Goal: Information Seeking & Learning: Learn about a topic

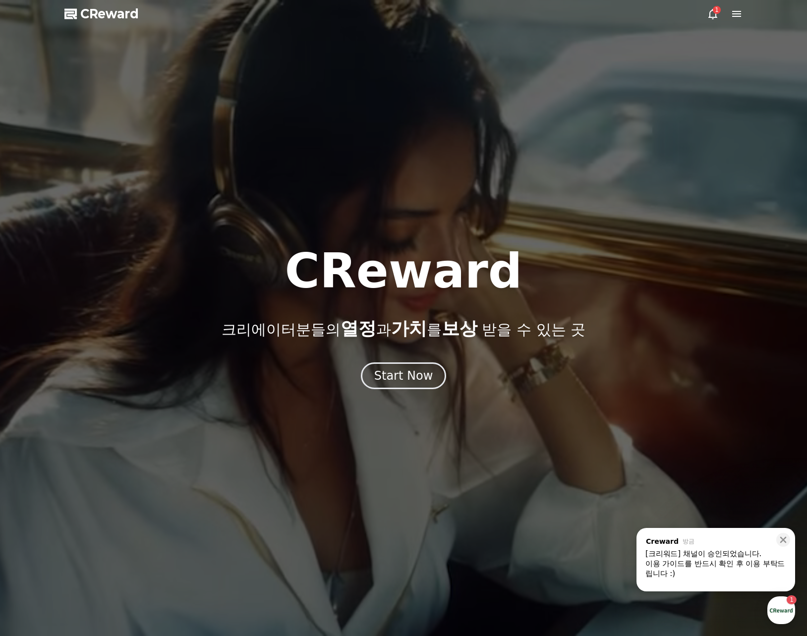
click at [712, 16] on icon at bounding box center [712, 14] width 12 height 12
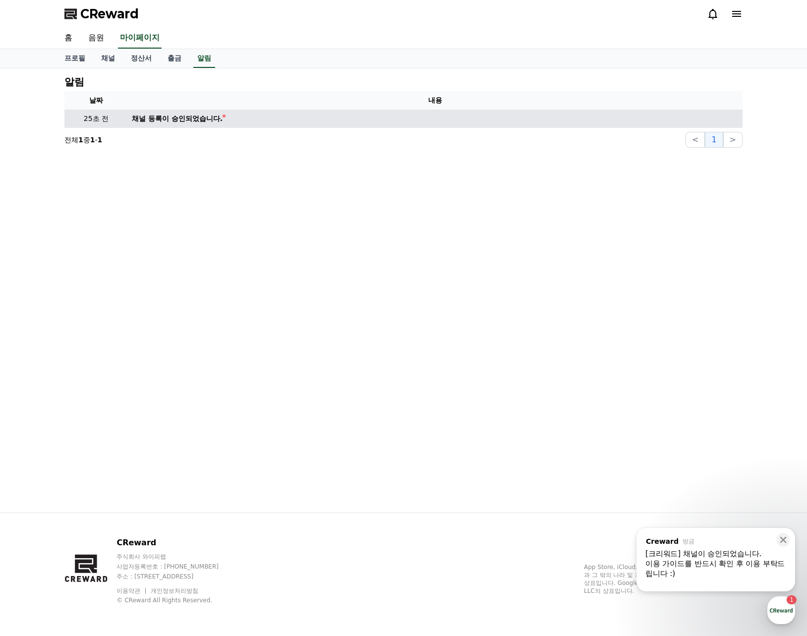
click at [175, 119] on div "채널 등록이 승인되었습니다." at bounding box center [177, 118] width 91 height 10
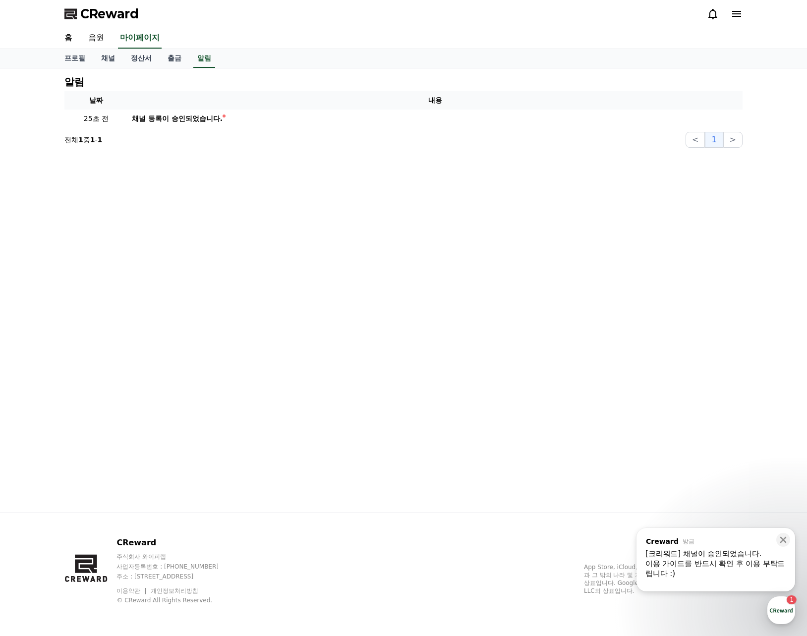
click at [269, 193] on div "알림 날짜 내용 25초 전 채널 등록이 승인되었습니다. 전체 1 중 1 - 1 < 1 >" at bounding box center [403, 290] width 694 height 444
drag, startPoint x: 362, startPoint y: 188, endPoint x: 354, endPoint y: 193, distance: 9.3
click at [362, 187] on div "알림 날짜 내용 25초 전 채널 등록이 승인되었습니다. 전체 1 중 1 - 1 < 1 >" at bounding box center [403, 290] width 694 height 444
click at [101, 44] on link "음원" at bounding box center [96, 38] width 32 height 21
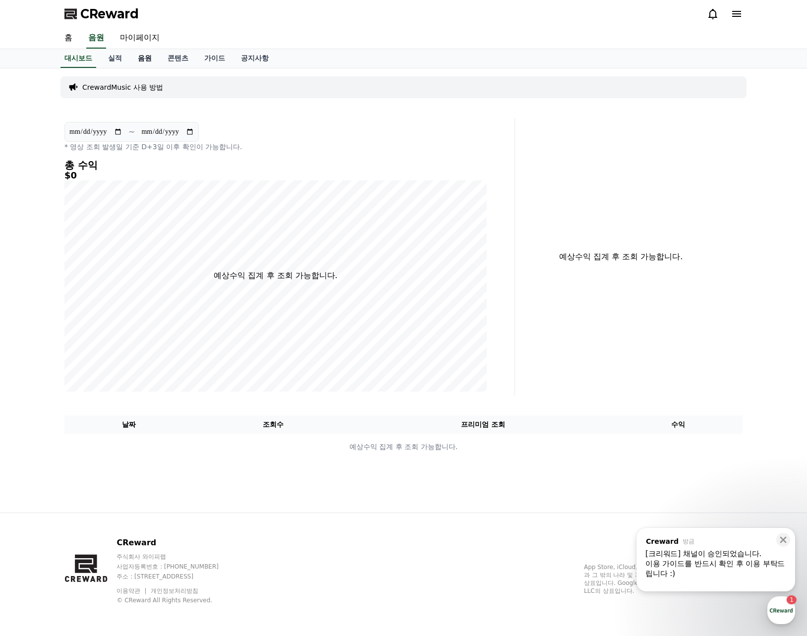
click at [143, 59] on link "음원" at bounding box center [145, 58] width 30 height 19
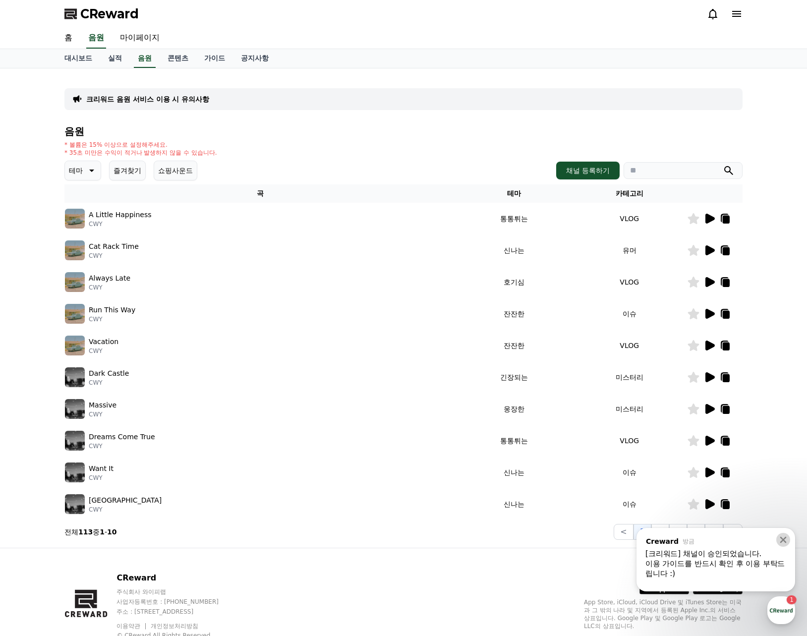
click at [779, 538] on icon at bounding box center [783, 540] width 10 height 10
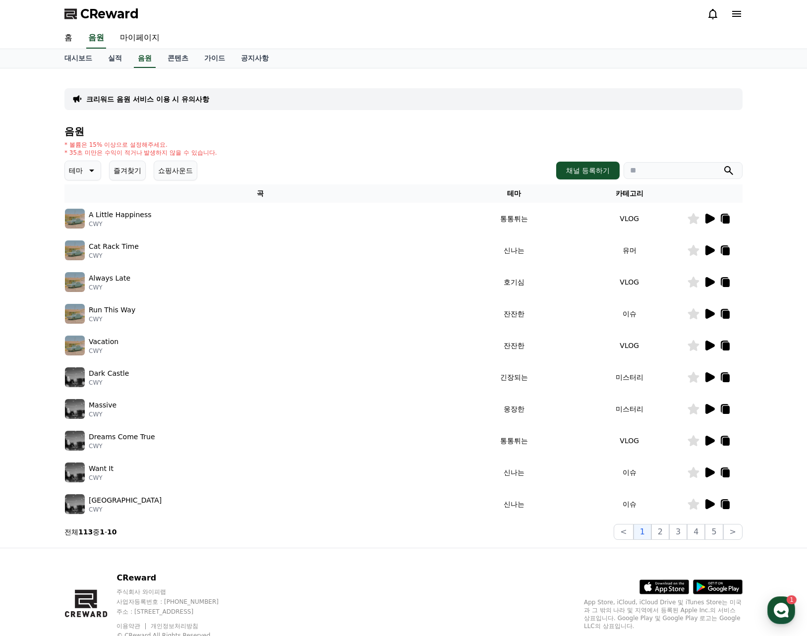
click at [497, 195] on th "테마" at bounding box center [513, 193] width 115 height 18
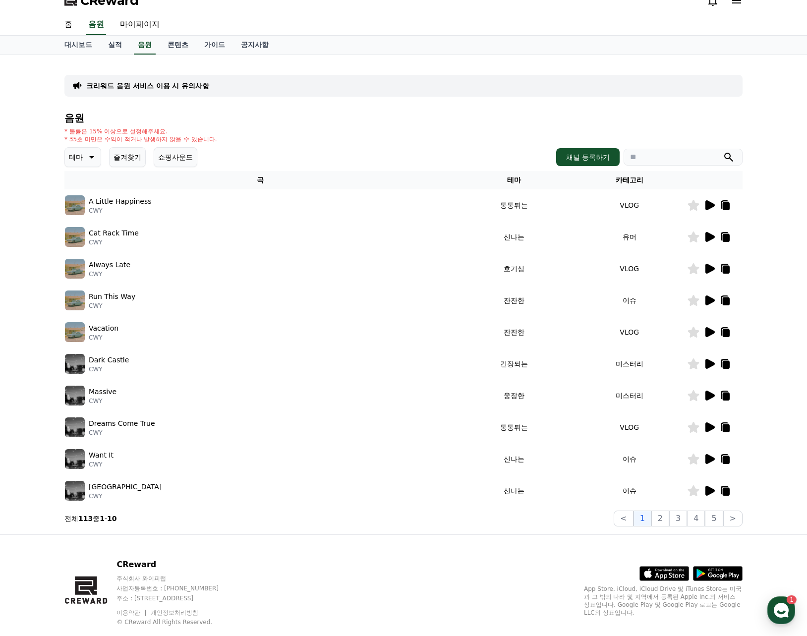
scroll to position [35, 0]
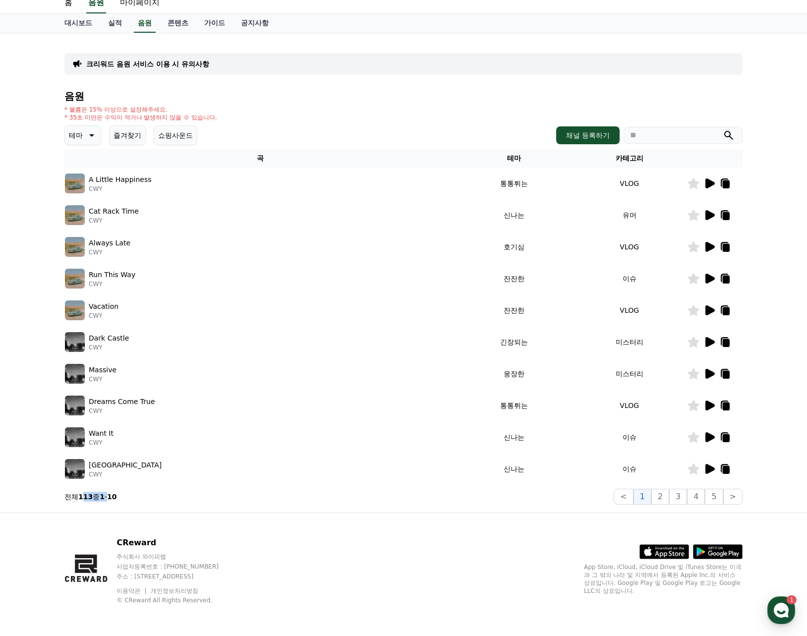
drag, startPoint x: 85, startPoint y: 496, endPoint x: 116, endPoint y: 496, distance: 31.2
click at [111, 496] on p "전체 113 중 1 - 10" at bounding box center [90, 496] width 53 height 10
click at [116, 498] on strong "10" at bounding box center [111, 496] width 9 height 8
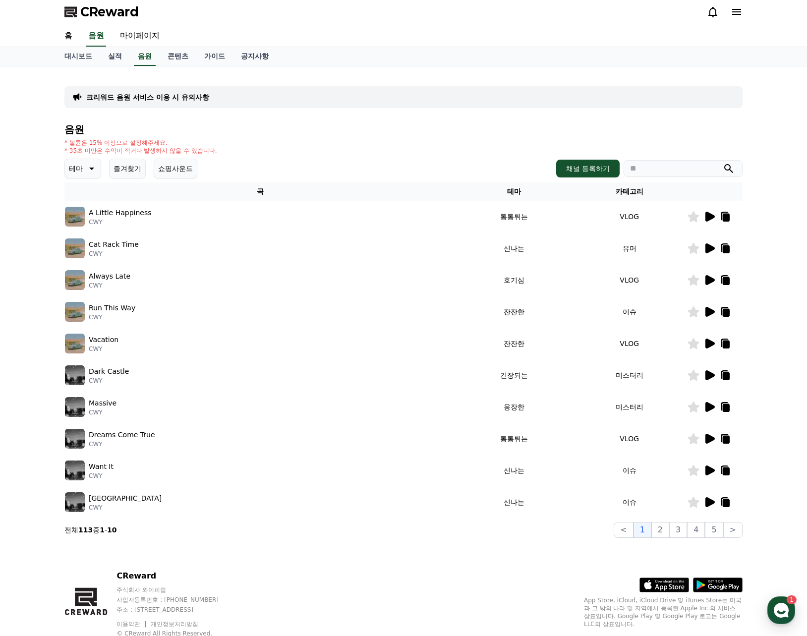
scroll to position [0, 0]
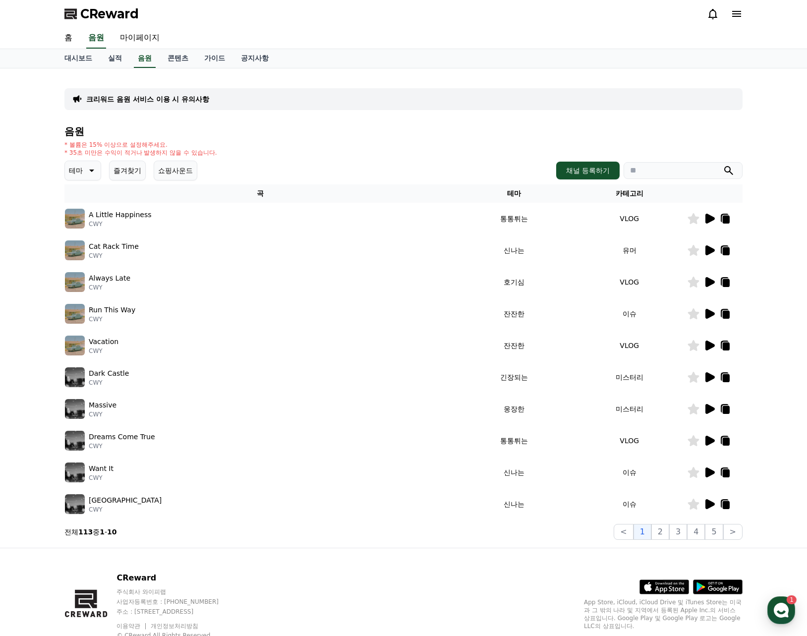
click at [183, 172] on button "쇼핑사운드" at bounding box center [176, 171] width 44 height 20
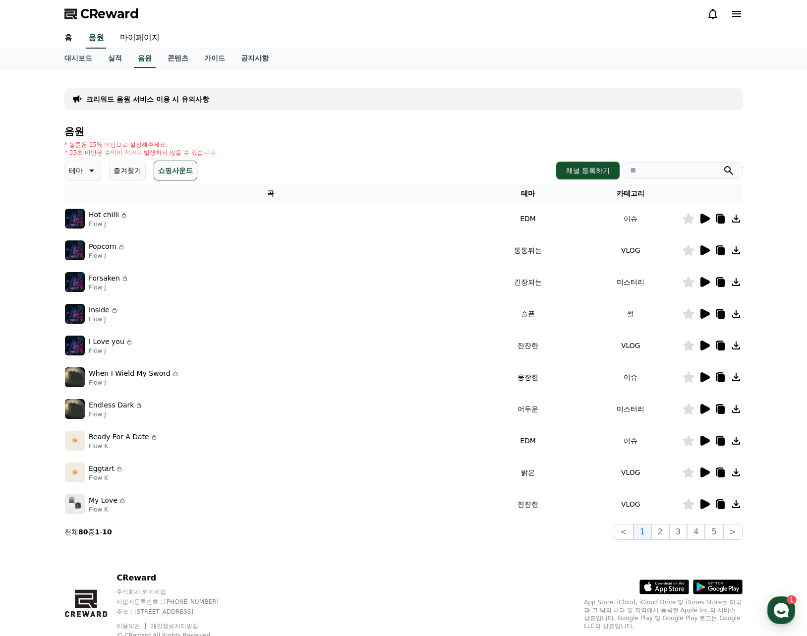
click at [77, 171] on p "테마" at bounding box center [76, 170] width 14 height 14
click at [169, 168] on button "쇼핑사운드" at bounding box center [176, 171] width 44 height 20
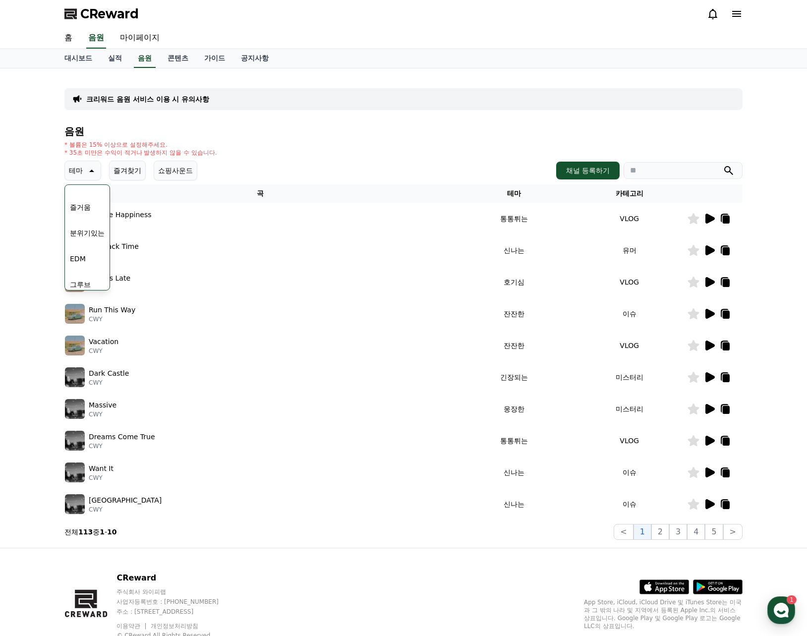
scroll to position [210, 0]
click at [89, 222] on button "드라마틱" at bounding box center [84, 219] width 36 height 22
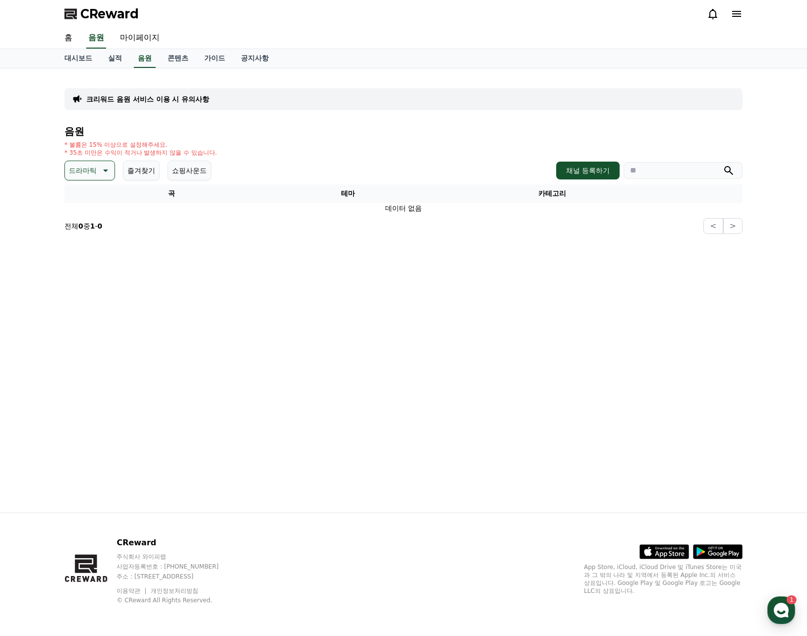
click at [97, 169] on button "드라마틱" at bounding box center [89, 171] width 51 height 20
click at [89, 223] on button "환상적인" at bounding box center [84, 223] width 36 height 22
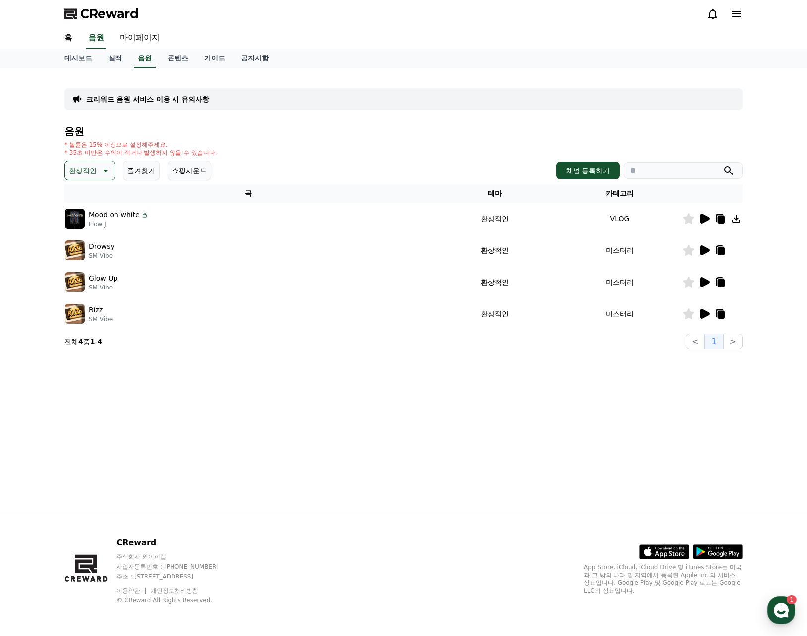
click at [76, 242] on img at bounding box center [75, 250] width 20 height 20
click at [74, 249] on img at bounding box center [75, 250] width 20 height 20
drag, startPoint x: 147, startPoint y: 213, endPoint x: 131, endPoint y: 218, distance: 16.8
click at [131, 218] on div "Mood on white Flow J" at bounding box center [248, 219] width 367 height 20
click at [141, 217] on icon at bounding box center [145, 215] width 8 height 8
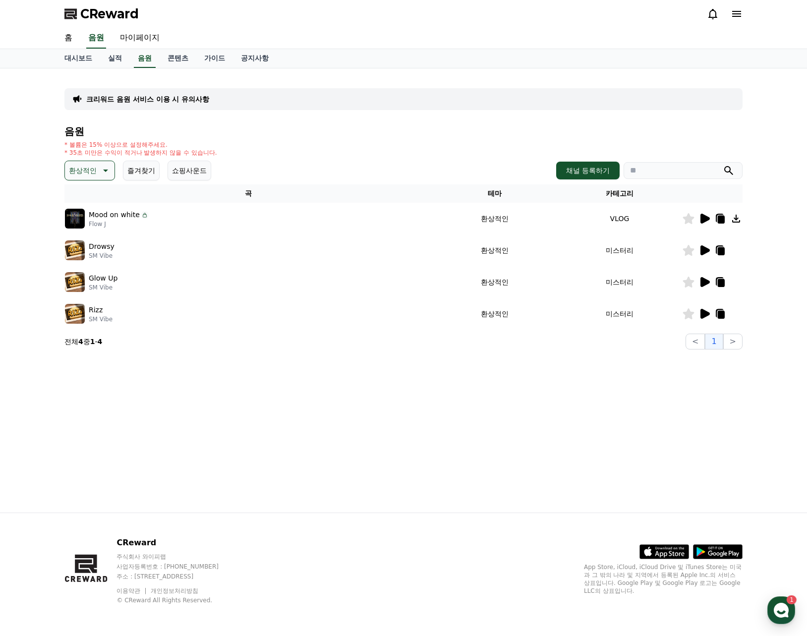
click at [143, 216] on icon at bounding box center [145, 215] width 8 height 8
drag, startPoint x: 615, startPoint y: 219, endPoint x: 633, endPoint y: 221, distance: 17.5
click at [633, 221] on td "VLOG" at bounding box center [619, 219] width 125 height 32
drag, startPoint x: 498, startPoint y: 246, endPoint x: 542, endPoint y: 249, distance: 44.7
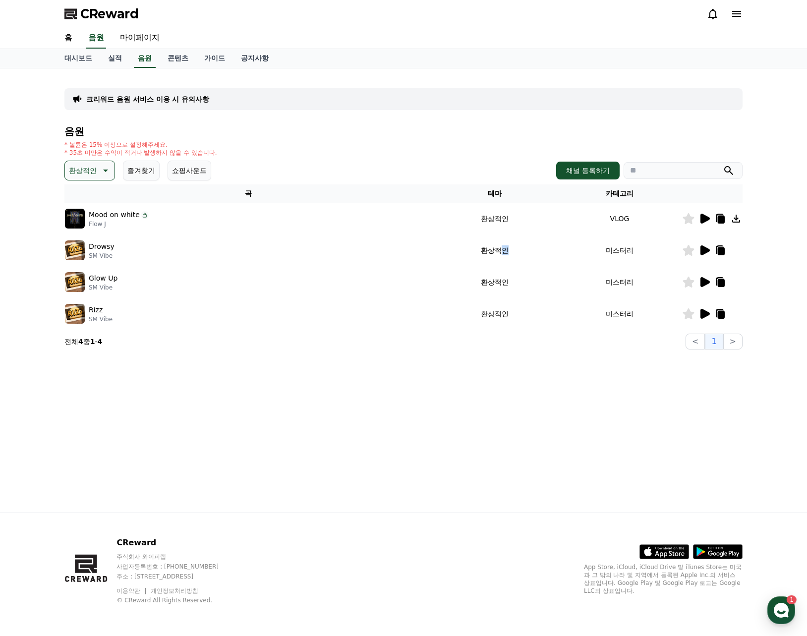
click at [536, 249] on td "환상적인" at bounding box center [494, 250] width 125 height 32
click at [542, 249] on td "환상적인" at bounding box center [494, 250] width 125 height 32
click at [701, 251] on icon at bounding box center [704, 250] width 9 height 10
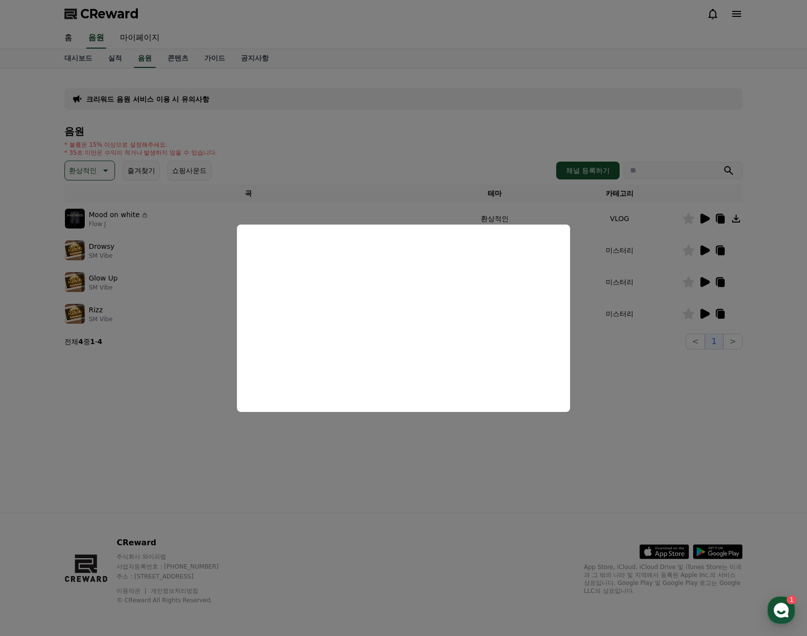
click at [202, 402] on button "close modal" at bounding box center [403, 318] width 807 height 636
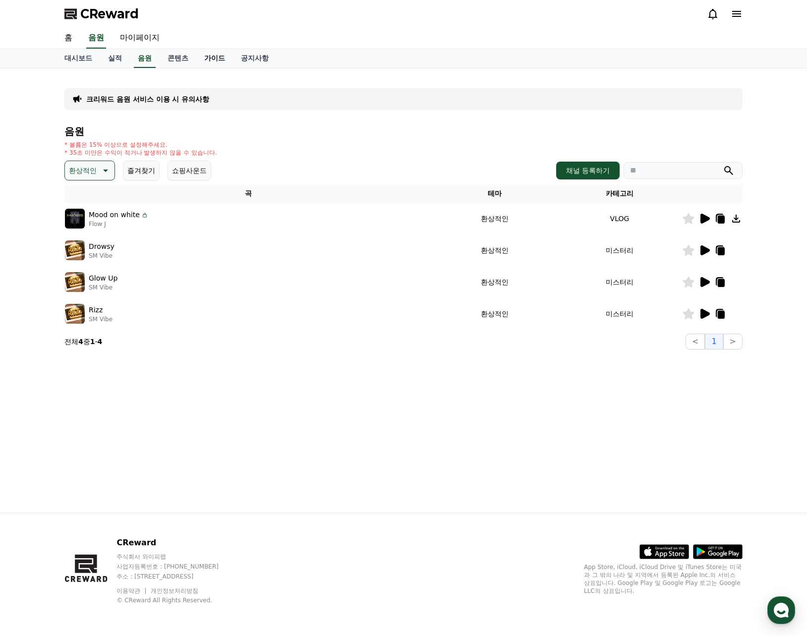
click at [213, 62] on link "가이드" at bounding box center [214, 58] width 37 height 19
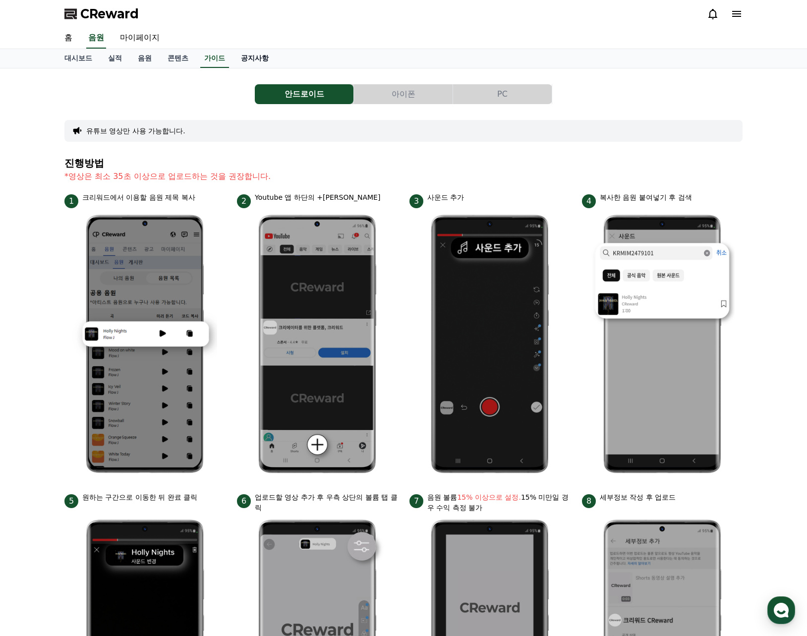
click at [253, 59] on link "공지사항" at bounding box center [255, 58] width 44 height 19
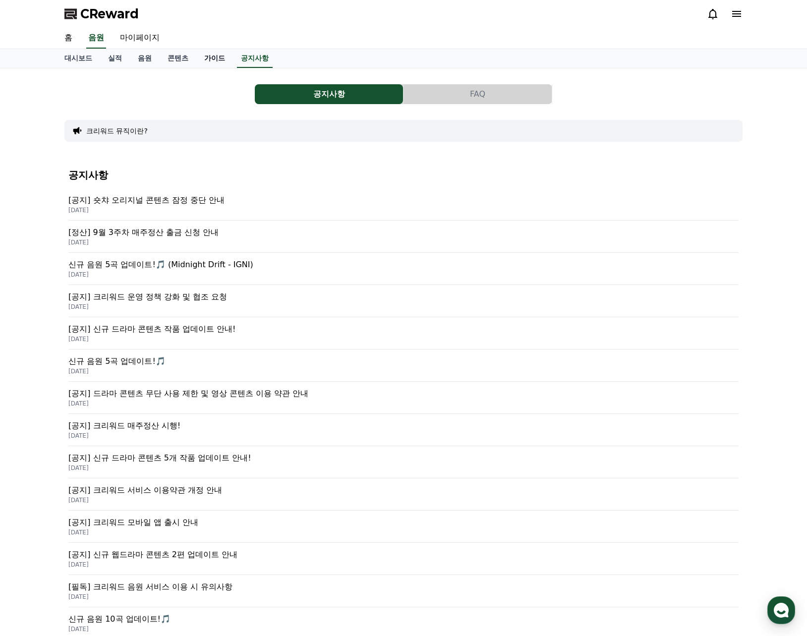
click at [217, 59] on link "가이드" at bounding box center [214, 58] width 37 height 19
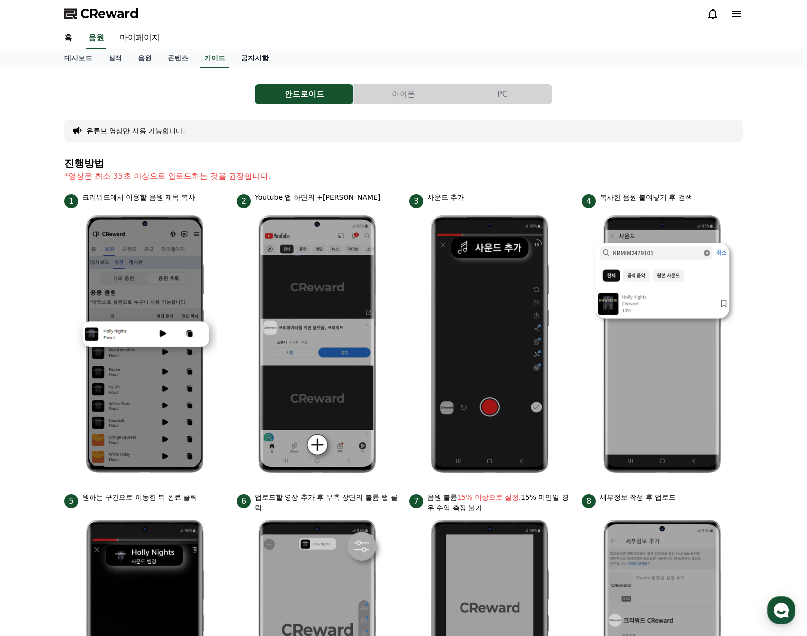
click at [254, 63] on link "공지사항" at bounding box center [255, 58] width 44 height 19
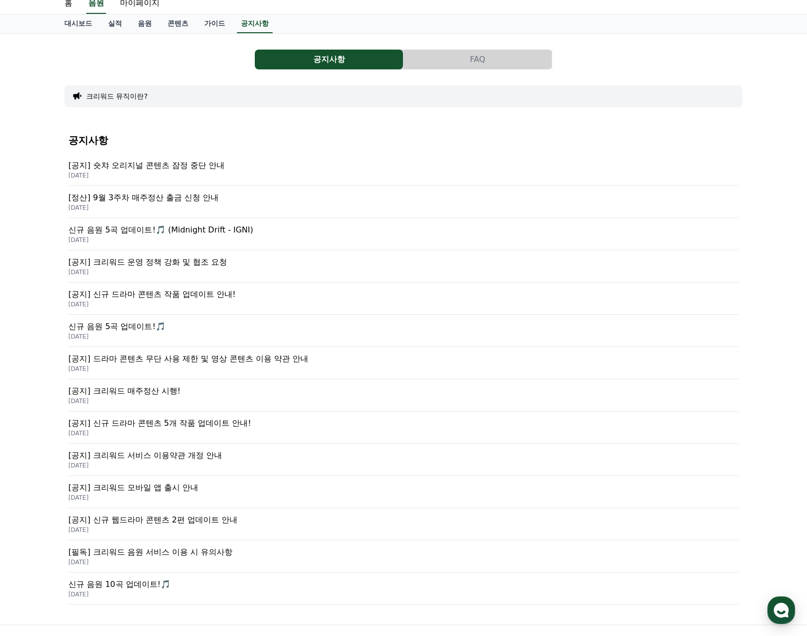
scroll to position [147, 0]
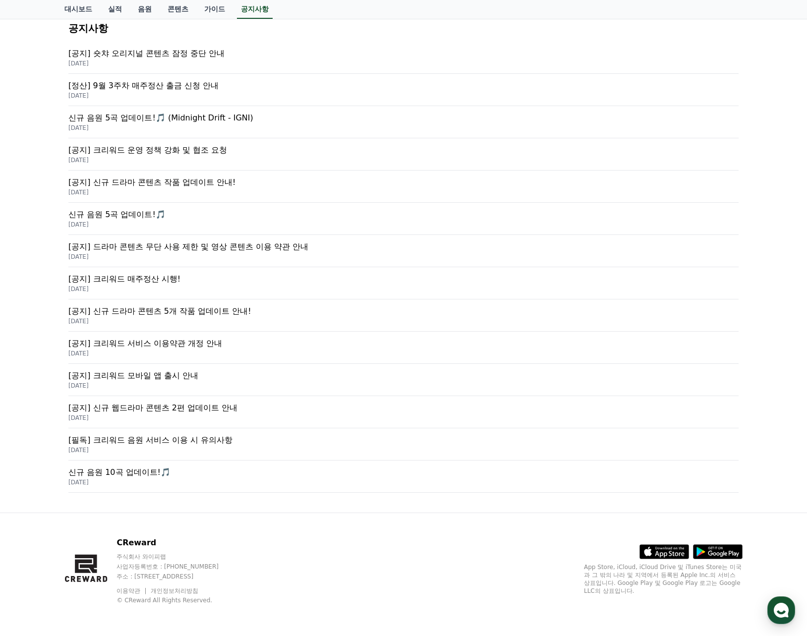
click at [143, 440] on p "[필독] 크리워드 음원 서비스 이용 시 유의사항" at bounding box center [403, 440] width 670 height 12
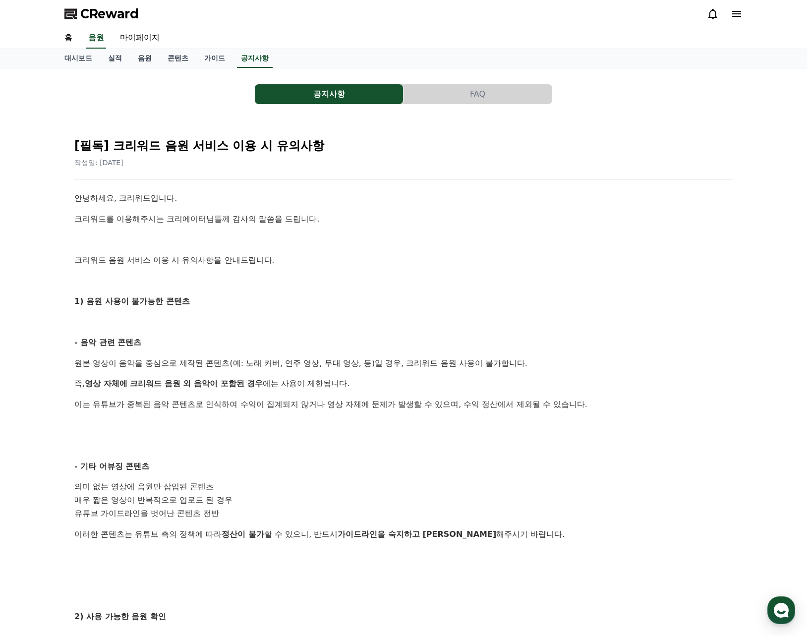
drag, startPoint x: 99, startPoint y: 337, endPoint x: 135, endPoint y: 345, distance: 36.9
click at [125, 343] on strong "- 음악 관련 콘텐츠" at bounding box center [107, 341] width 67 height 9
click at [138, 345] on strong "- 음악 관련 콘텐츠" at bounding box center [107, 341] width 67 height 9
drag, startPoint x: 84, startPoint y: 365, endPoint x: 161, endPoint y: 364, distance: 77.3
click at [147, 365] on p "원본 영상이 음악을 중심으로 제작된 콘텐츠(예: 노래 커버, 연주 영상, 무대 영상, 등)일 경우, 크리워드 음원 사용이 불가합니다." at bounding box center [403, 363] width 658 height 13
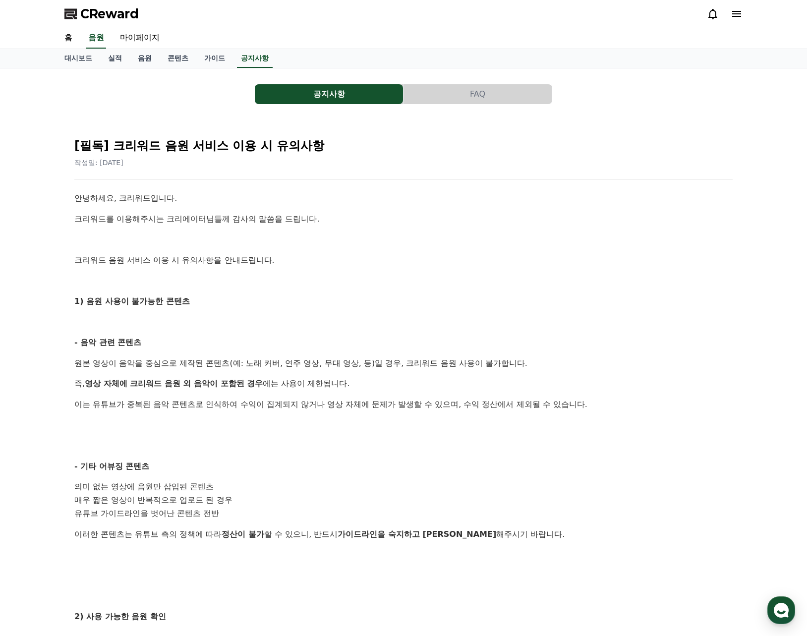
click at [176, 363] on p "원본 영상이 음악을 중심으로 제작된 콘텐츠(예: 노래 커버, 연주 영상, 무대 영상, 등)일 경우, 크리워드 음원 사용이 불가합니다." at bounding box center [403, 363] width 658 height 13
drag, startPoint x: 200, startPoint y: 366, endPoint x: 347, endPoint y: 365, distance: 146.6
click at [316, 366] on p "원본 영상이 음악을 중심으로 제작된 콘텐츠(예: 노래 커버, 연주 영상, 무대 영상, 등)일 경우, 크리워드 음원 사용이 불가합니다." at bounding box center [403, 363] width 658 height 13
drag, startPoint x: 347, startPoint y: 365, endPoint x: 230, endPoint y: 370, distance: 117.0
click at [346, 365] on p "원본 영상이 음악을 중심으로 제작된 콘텐츠(예: 노래 커버, 연주 영상, 무대 영상, 등)일 경우, 크리워드 음원 사용이 불가합니다." at bounding box center [403, 363] width 658 height 13
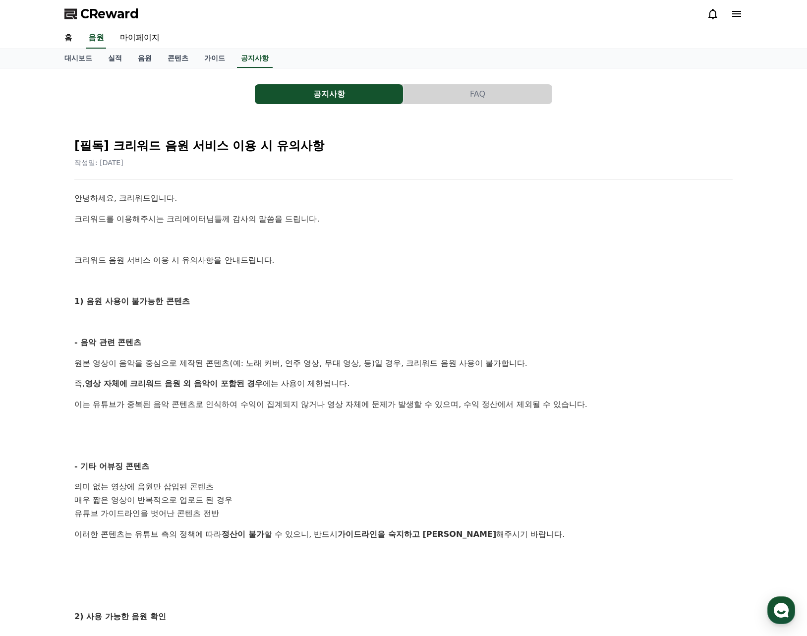
drag, startPoint x: 104, startPoint y: 385, endPoint x: 131, endPoint y: 385, distance: 27.7
click at [123, 385] on strong "영상 자체에 크리워드 음원 외 음악이 포함된 경우" at bounding box center [174, 382] width 178 height 9
click at [131, 385] on strong "영상 자체에 크리워드 음원 외 음악이 포함된 경우" at bounding box center [174, 382] width 178 height 9
drag, startPoint x: 134, startPoint y: 382, endPoint x: 144, endPoint y: 385, distance: 10.8
click at [144, 385] on strong "영상 자체에 크리워드 음원 외 음악이 포함된 경우" at bounding box center [174, 382] width 178 height 9
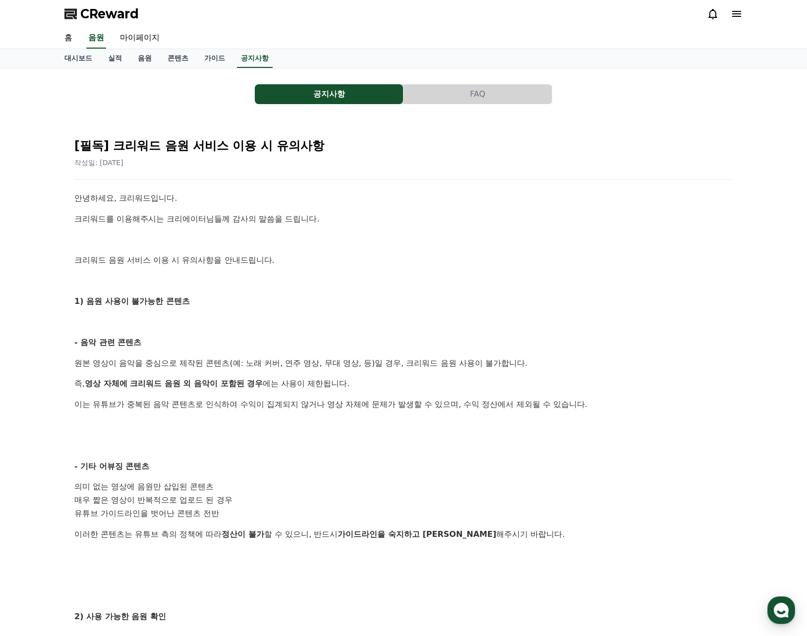
click at [120, 400] on p "이는 유튜브가 중복된 음악 콘텐츠로 인식하여 수익이 집계되지 않거나 영상 자체에 문제가 발생할 수 있으며, 수익 정산에서 제외될 수 있습니다." at bounding box center [403, 404] width 658 height 13
click at [458, 94] on button "FAQ" at bounding box center [477, 94] width 148 height 20
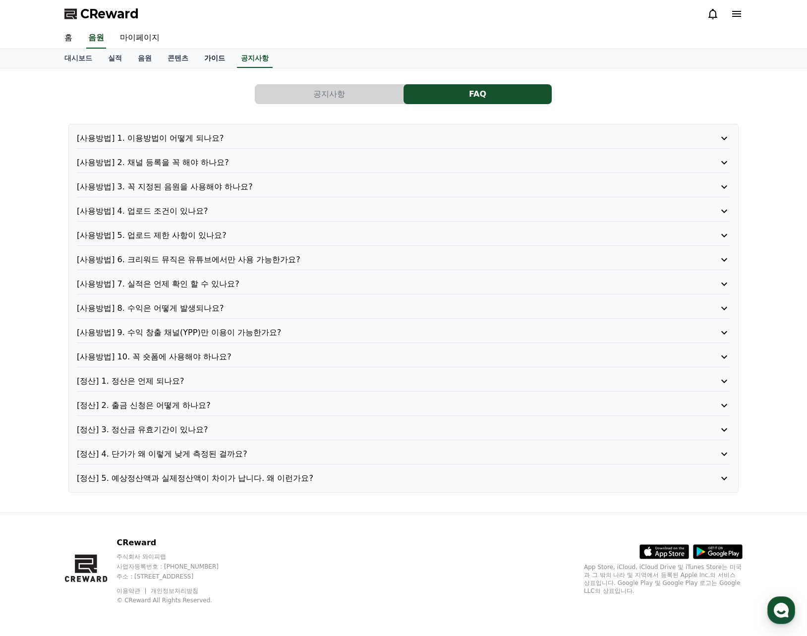
click at [213, 58] on link "가이드" at bounding box center [214, 58] width 37 height 19
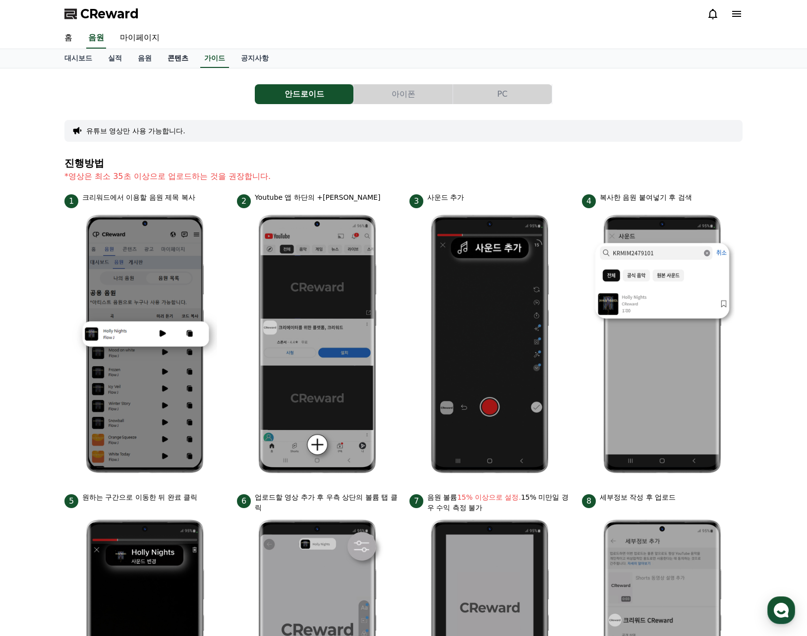
click at [184, 60] on link "콘텐츠" at bounding box center [178, 58] width 37 height 19
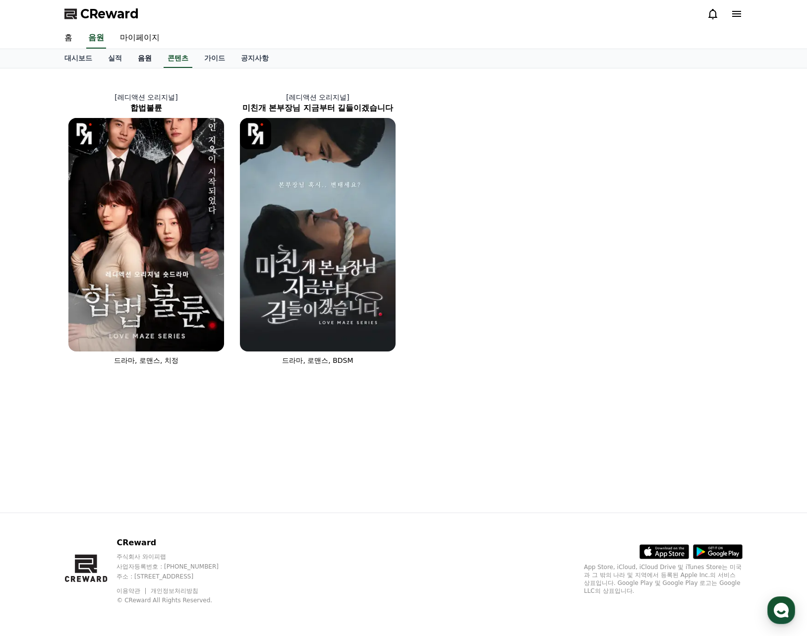
click at [148, 59] on link "음원" at bounding box center [145, 58] width 30 height 19
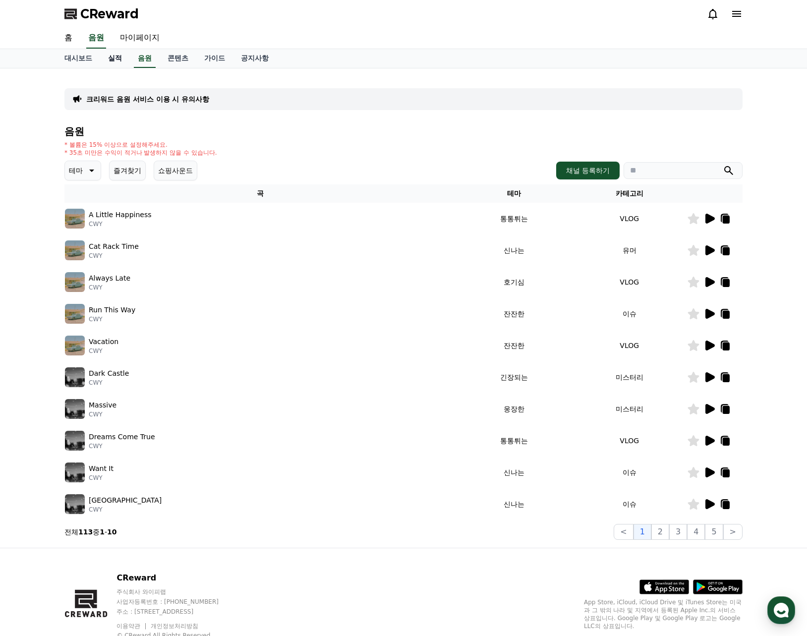
click at [120, 60] on link "실적" at bounding box center [115, 58] width 30 height 19
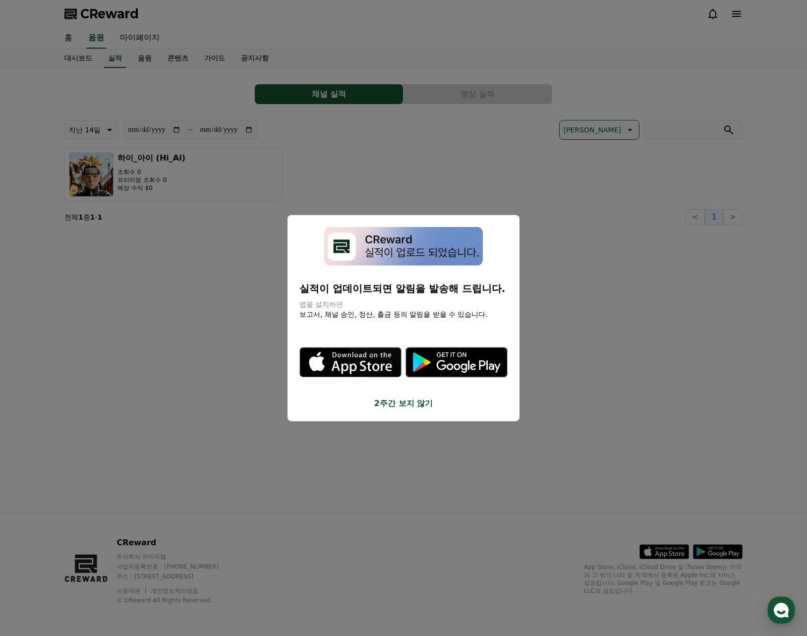
click at [77, 59] on button "close modal" at bounding box center [403, 318] width 807 height 636
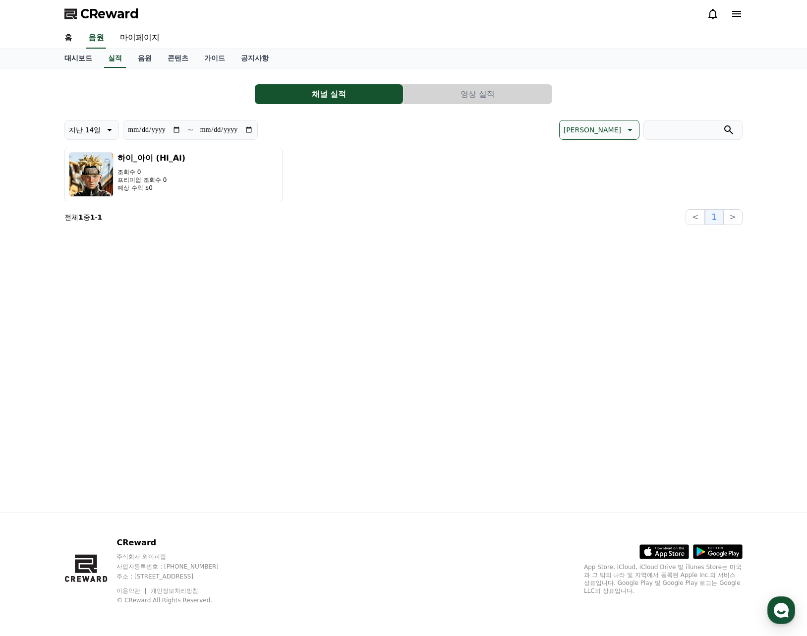
click at [72, 56] on link "대시보드" at bounding box center [78, 58] width 44 height 19
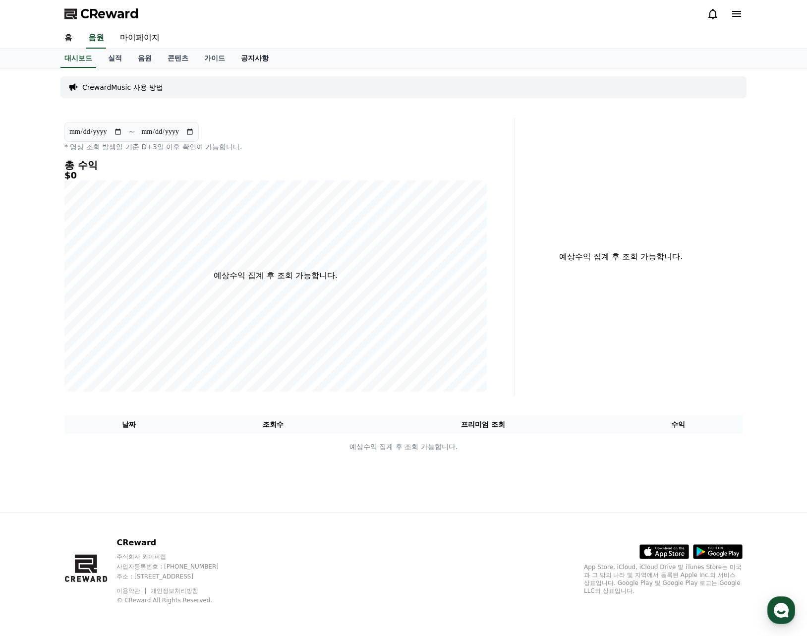
click at [248, 59] on link "공지사항" at bounding box center [255, 58] width 44 height 19
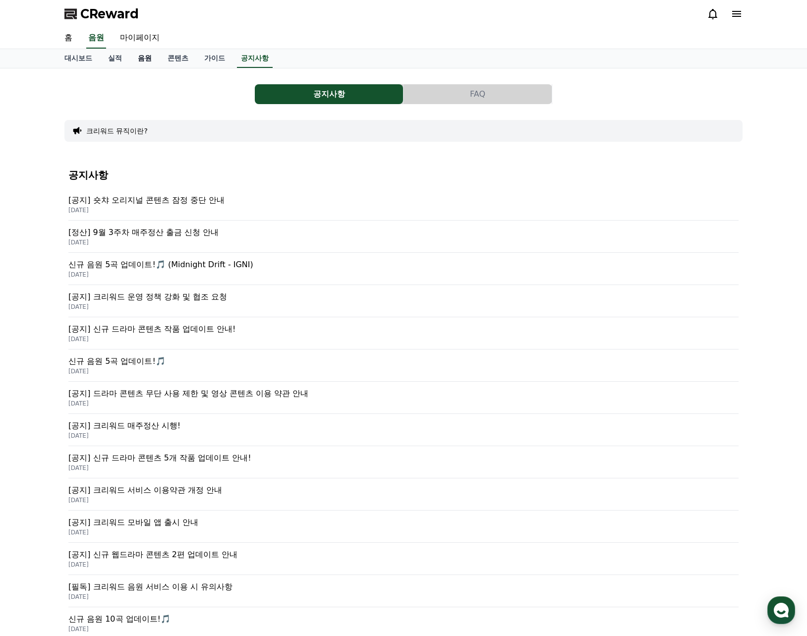
click at [146, 65] on link "음원" at bounding box center [145, 58] width 30 height 19
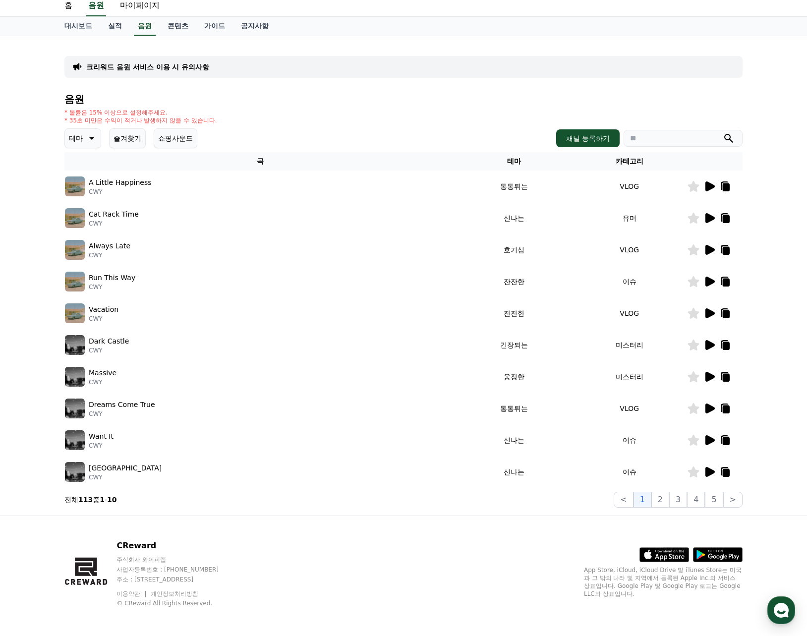
scroll to position [35, 0]
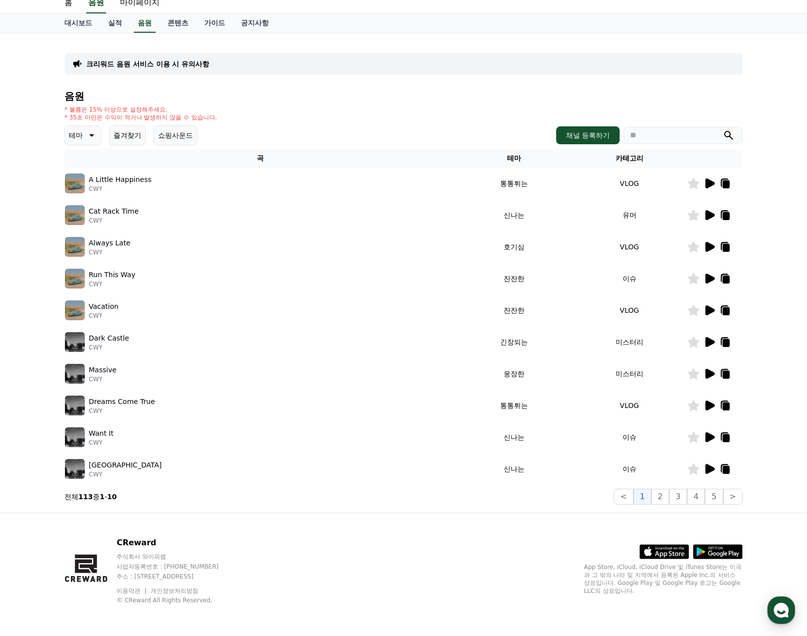
click at [184, 135] on button "쇼핑사운드" at bounding box center [176, 135] width 44 height 20
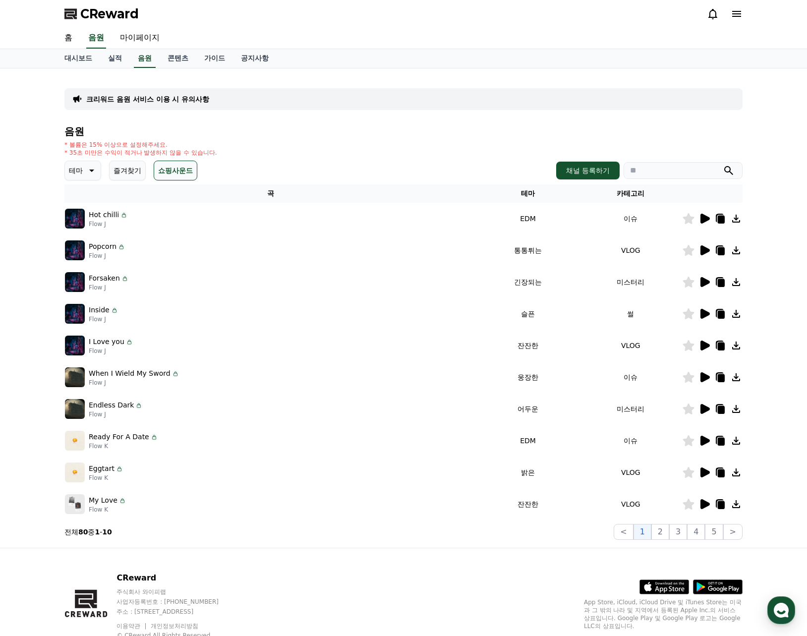
click at [181, 167] on button "쇼핑사운드" at bounding box center [176, 171] width 44 height 20
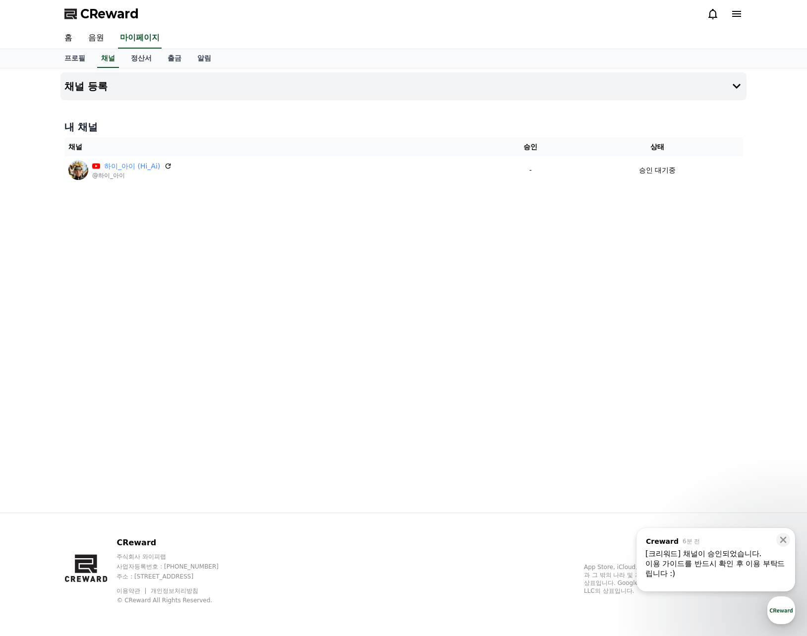
click at [101, 14] on span "CReward" at bounding box center [109, 14] width 58 height 16
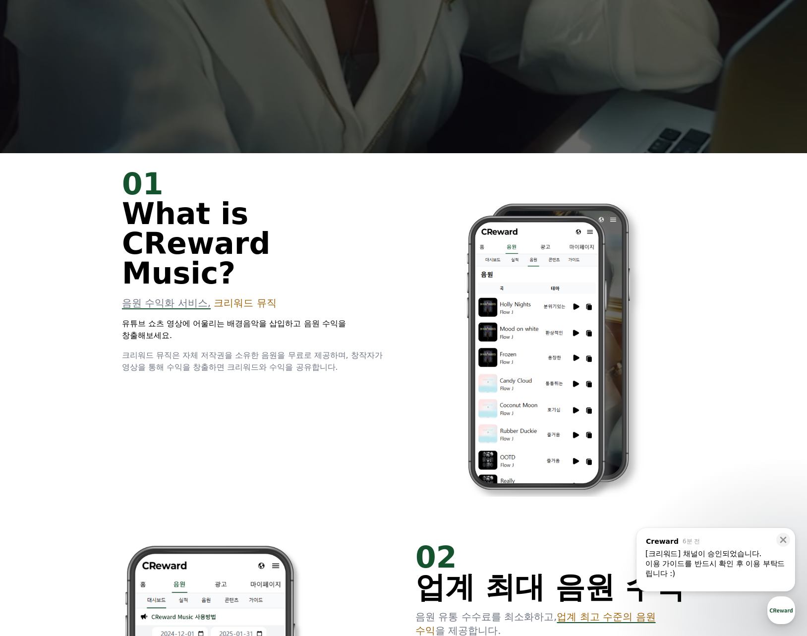
scroll to position [495, 0]
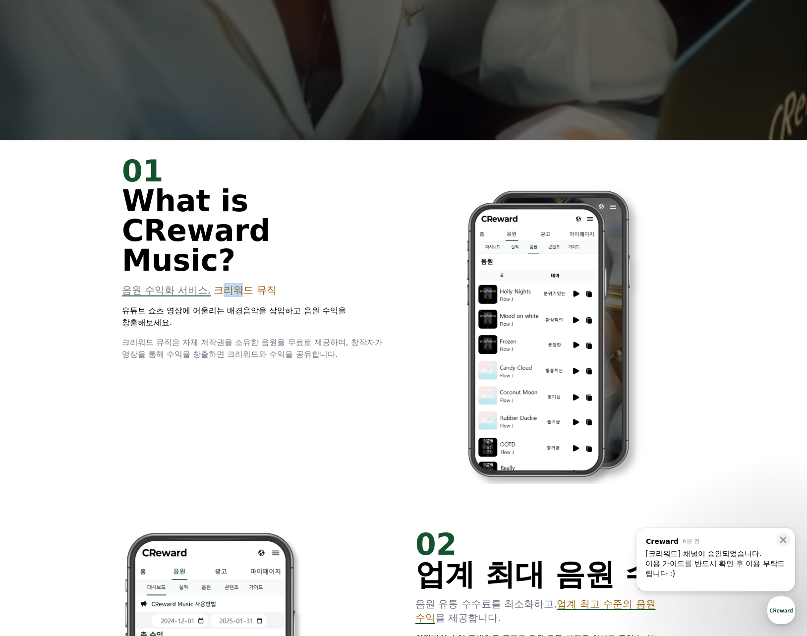
click at [239, 284] on span "크리워드 뮤직" at bounding box center [245, 290] width 62 height 12
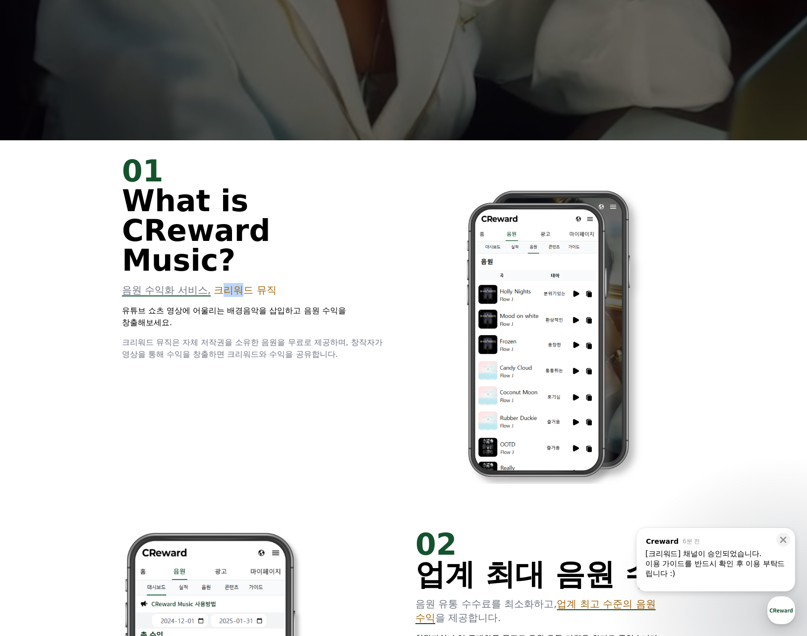
click at [239, 284] on span "크리워드 뮤직" at bounding box center [245, 290] width 62 height 12
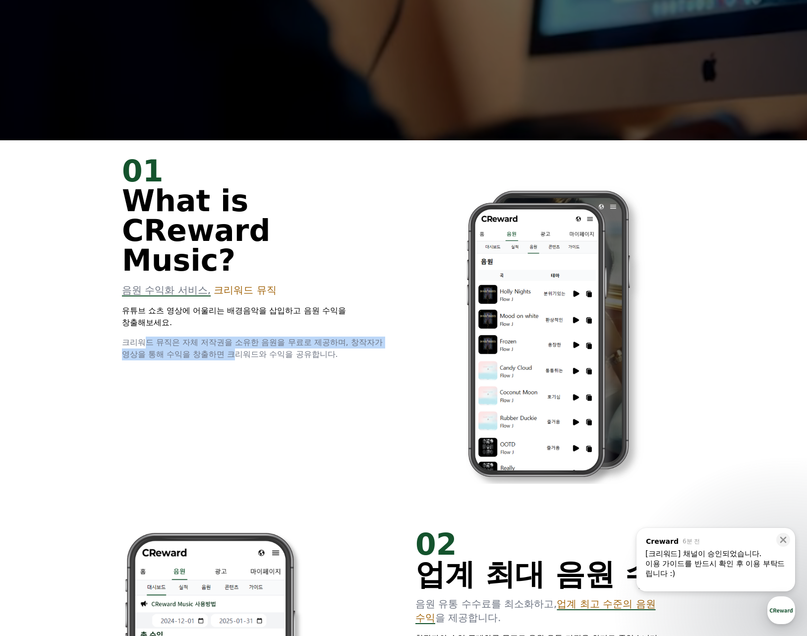
drag, startPoint x: 154, startPoint y: 315, endPoint x: 236, endPoint y: 325, distance: 82.9
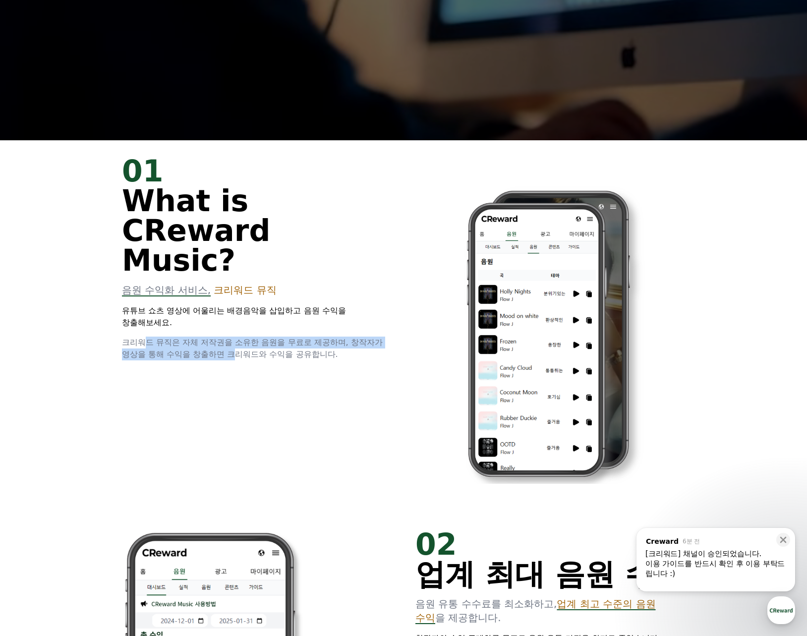
click at [236, 337] on span "크리워드 뮤직은 자체 저작권을 소유한 음원을 무료로 제공하며, 창작자가 영상을 통해 수익을 창출하면 크리워드와 수익을 공유합니다." at bounding box center [252, 347] width 261 height 21
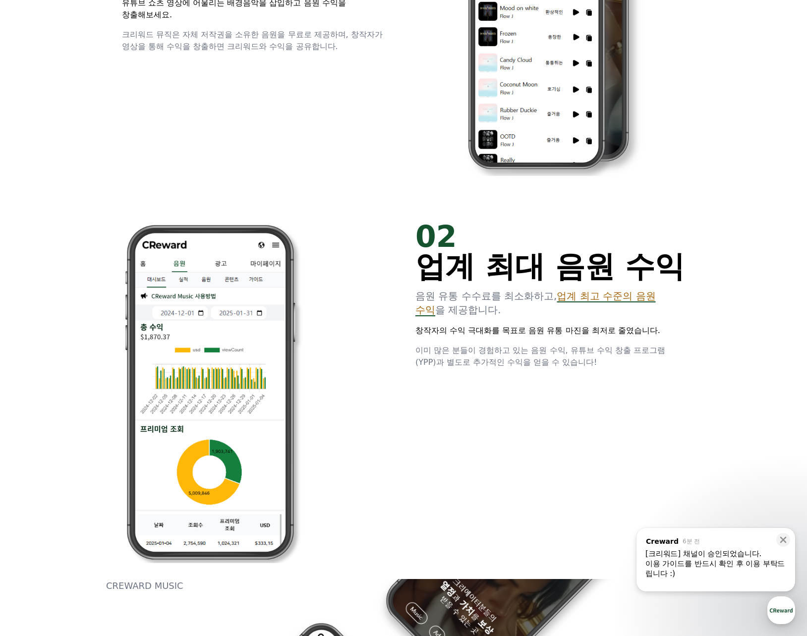
scroll to position [0, 0]
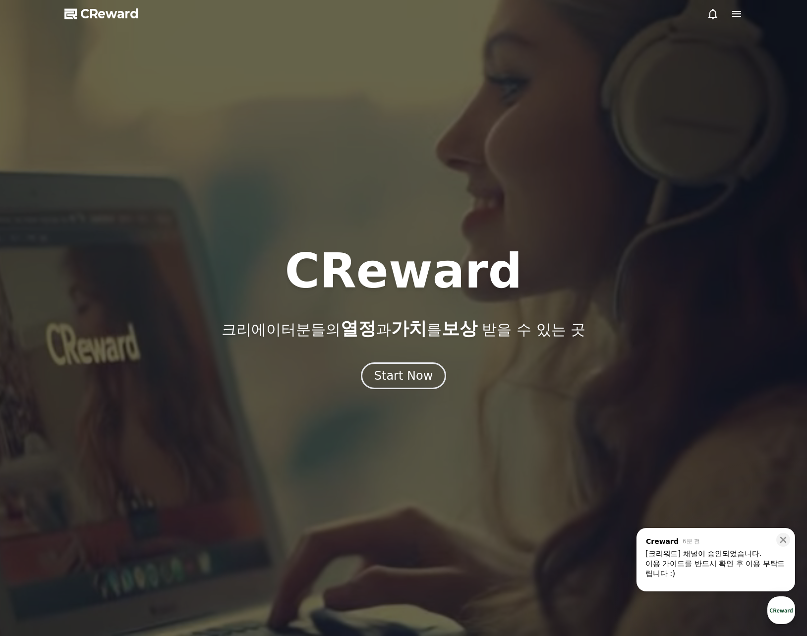
drag, startPoint x: 525, startPoint y: 506, endPoint x: 534, endPoint y: 224, distance: 282.5
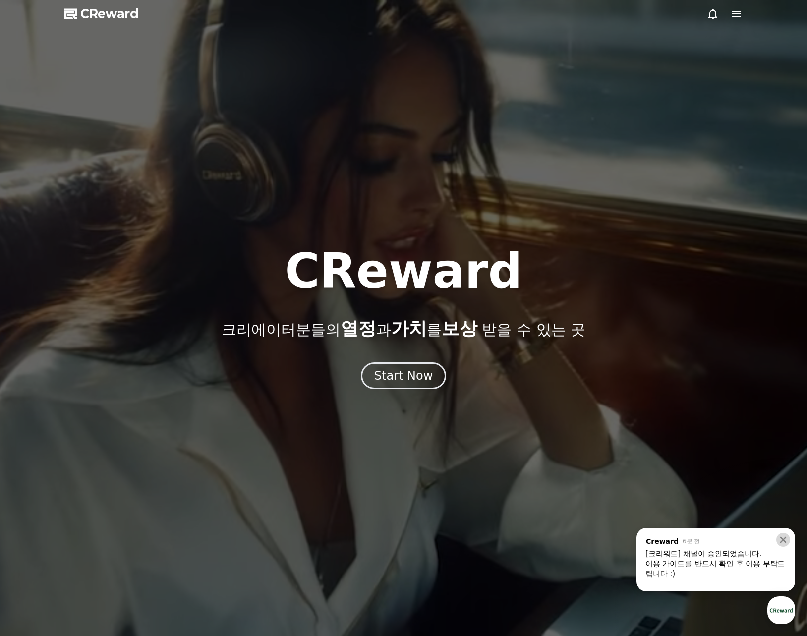
click at [785, 538] on icon at bounding box center [783, 540] width 10 height 10
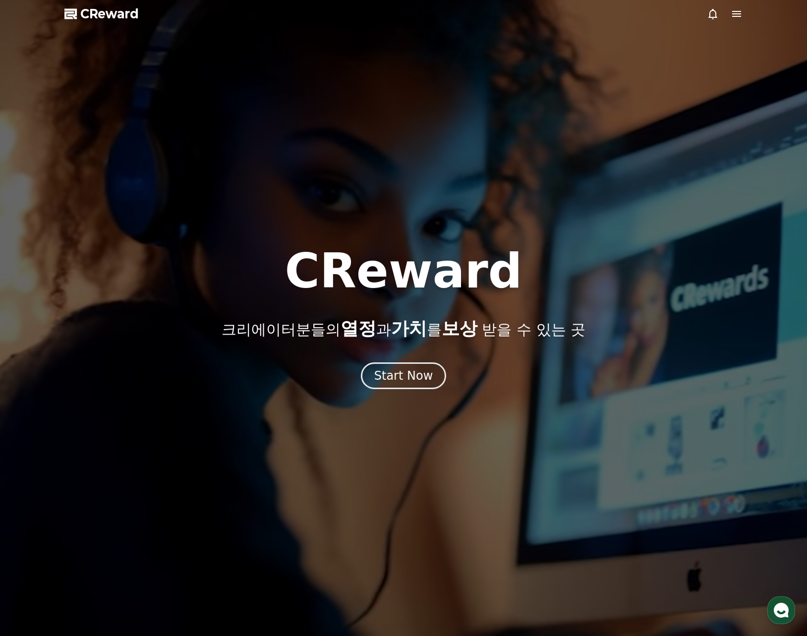
click at [736, 12] on icon at bounding box center [736, 14] width 12 height 12
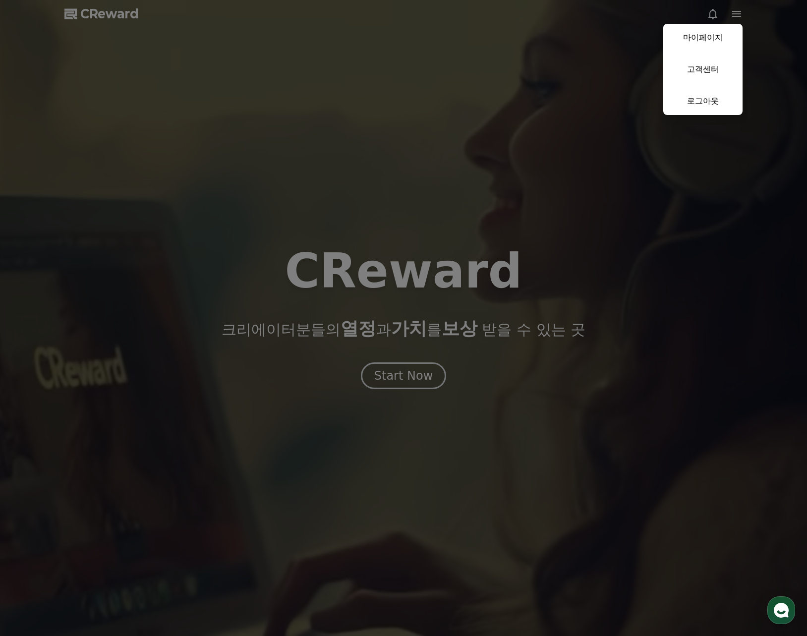
click at [397, 79] on button "close" at bounding box center [403, 318] width 807 height 636
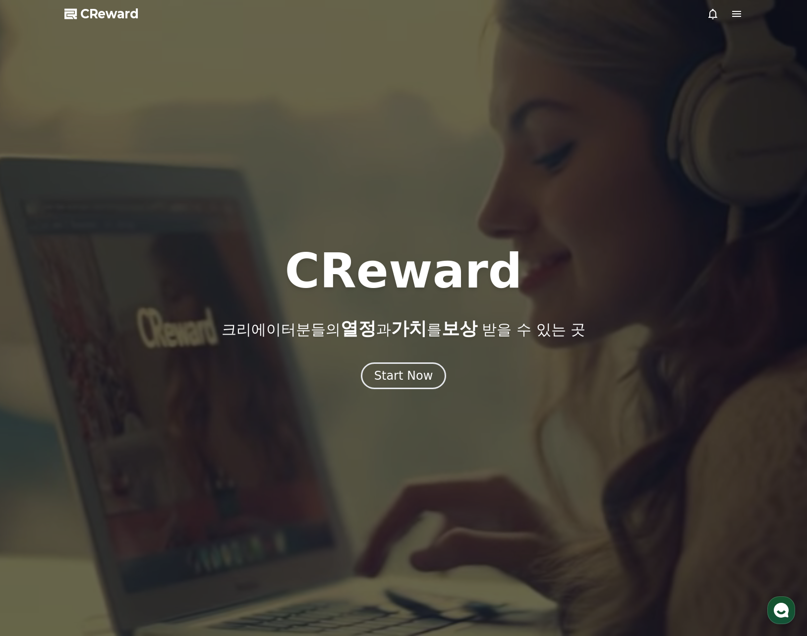
click at [706, 12] on div at bounding box center [403, 318] width 807 height 636
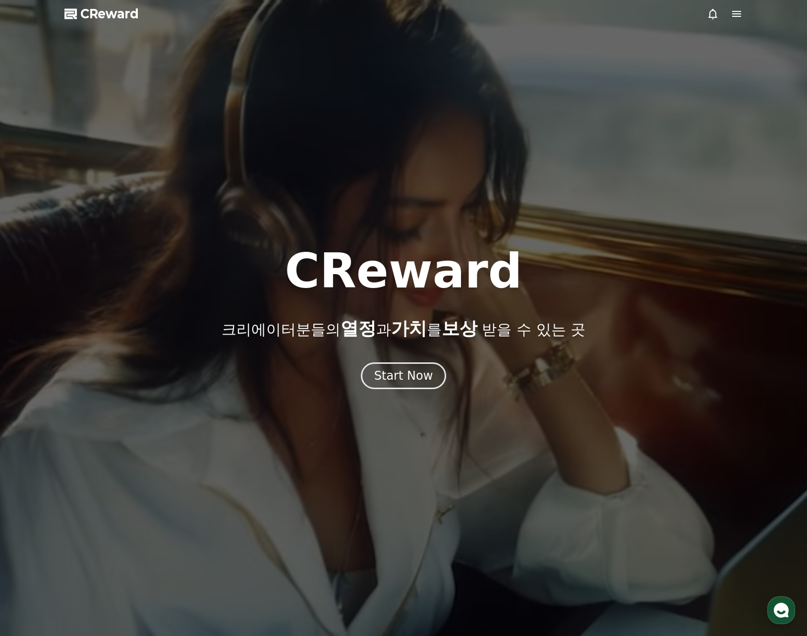
click at [718, 13] on icon at bounding box center [712, 14] width 12 height 12
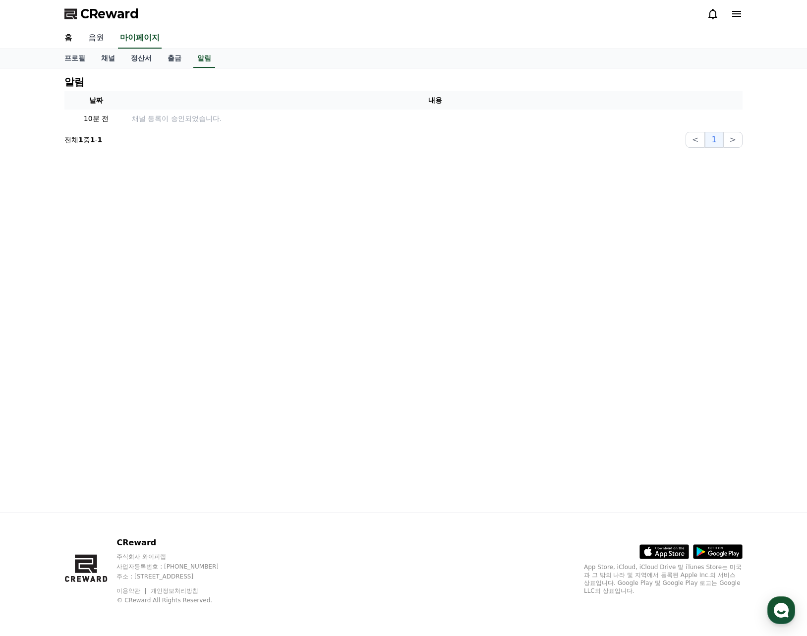
click at [102, 39] on link "음원" at bounding box center [96, 38] width 32 height 21
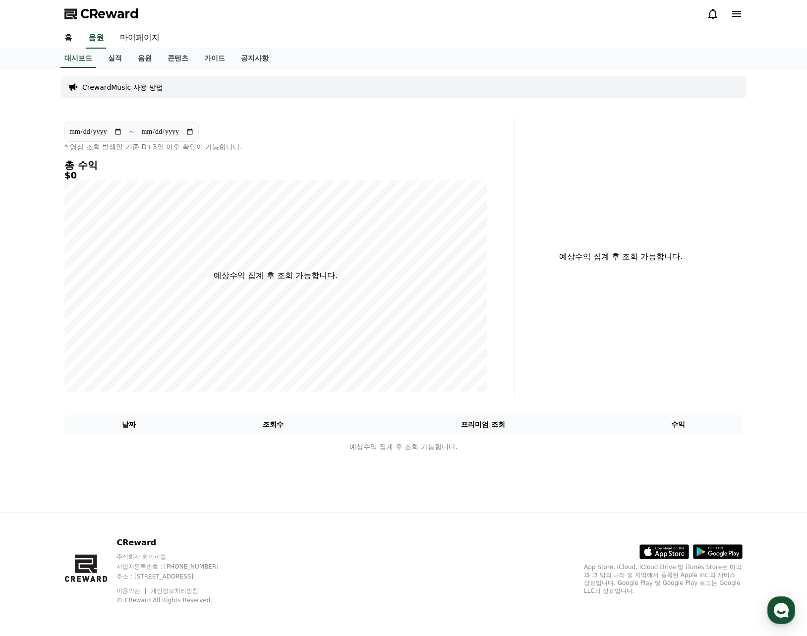
click at [138, 42] on link "마이페이지" at bounding box center [139, 38] width 55 height 21
select select "**********"
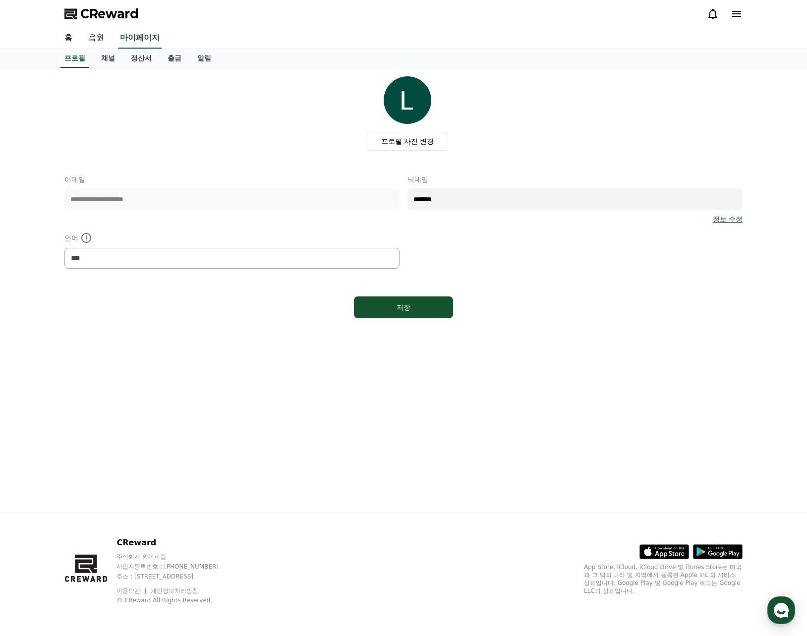
click at [63, 44] on link "홈" at bounding box center [68, 38] width 24 height 21
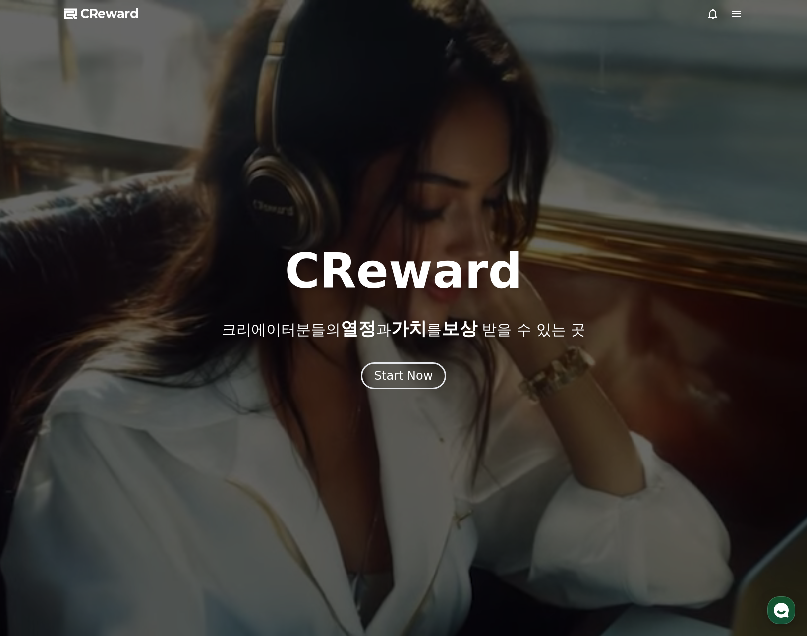
click at [95, 13] on span "CReward" at bounding box center [109, 14] width 58 height 16
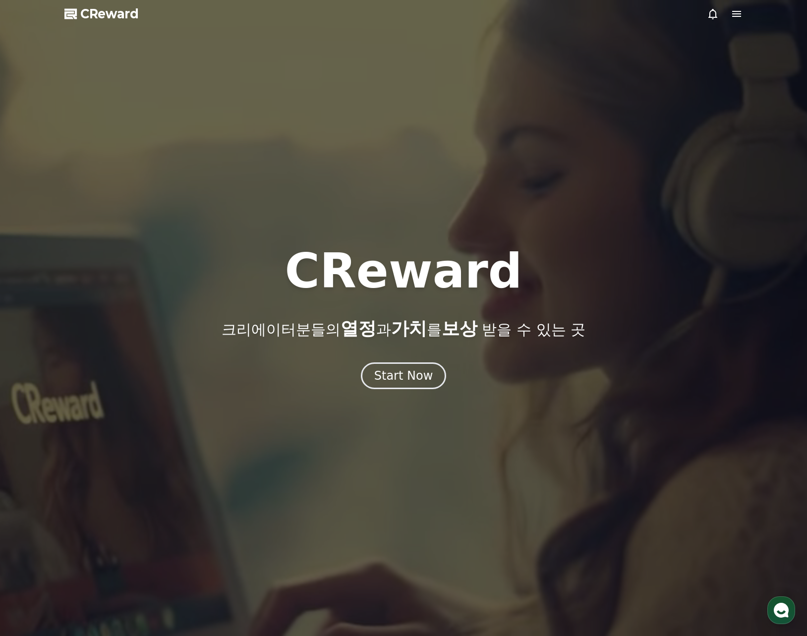
click at [742, 12] on icon at bounding box center [736, 14] width 12 height 12
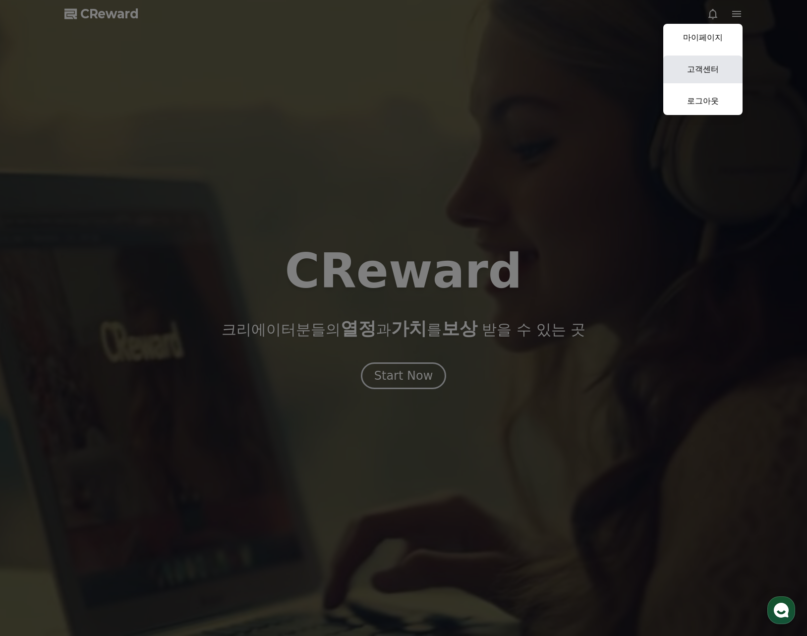
click at [695, 68] on link "고객센터" at bounding box center [702, 69] width 79 height 28
